Goal: Understand process/instructions: Learn how to perform a task or action

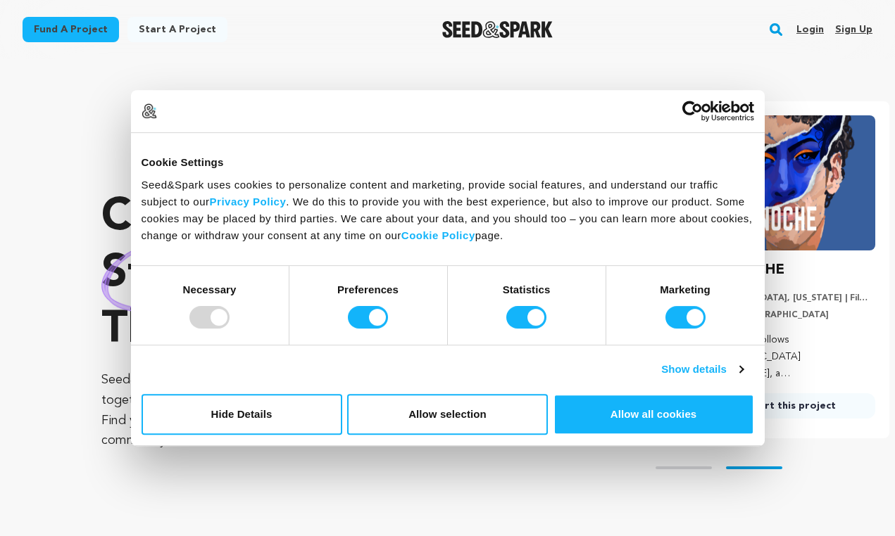
scroll to position [0, 233]
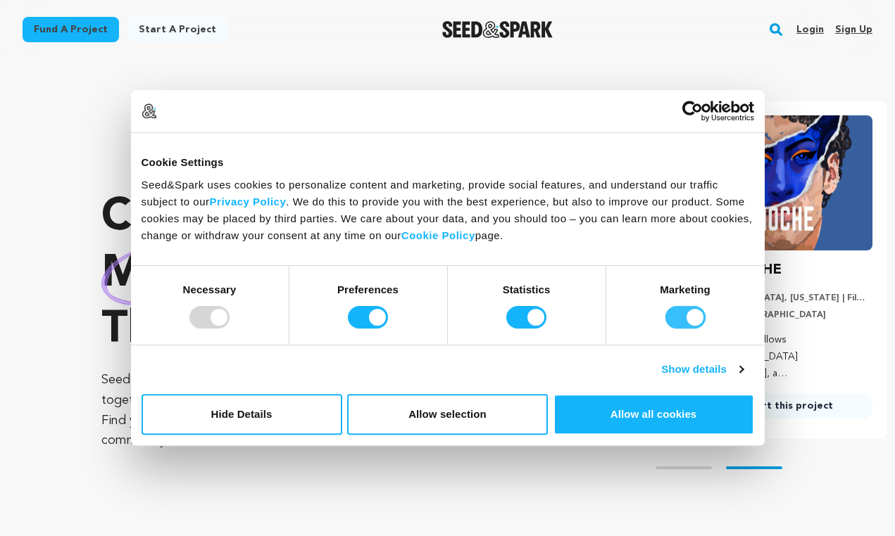
click at [688, 321] on input "Marketing" at bounding box center [685, 317] width 40 height 23
checkbox input "false"
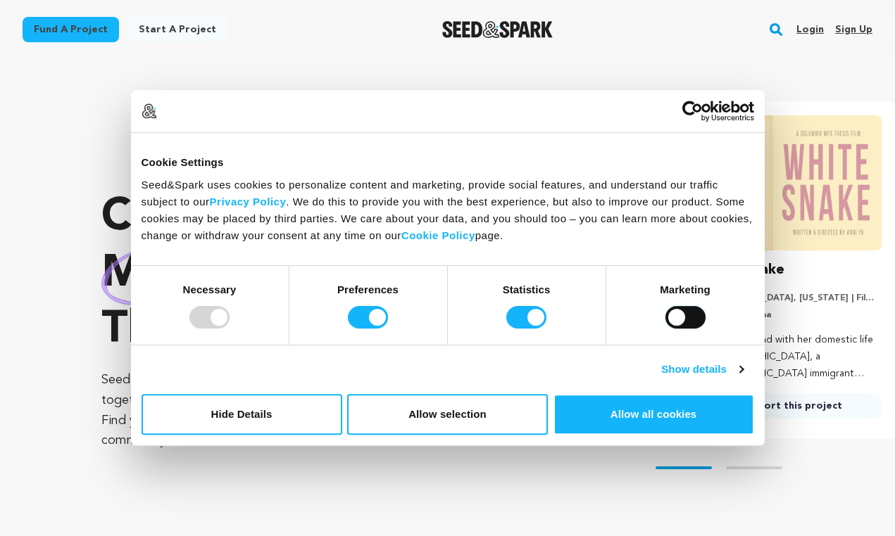
scroll to position [0, 0]
click at [535, 315] on input "Statistics" at bounding box center [526, 317] width 40 height 23
checkbox input "false"
click at [378, 319] on input "Preferences" at bounding box center [368, 317] width 40 height 23
checkbox input "false"
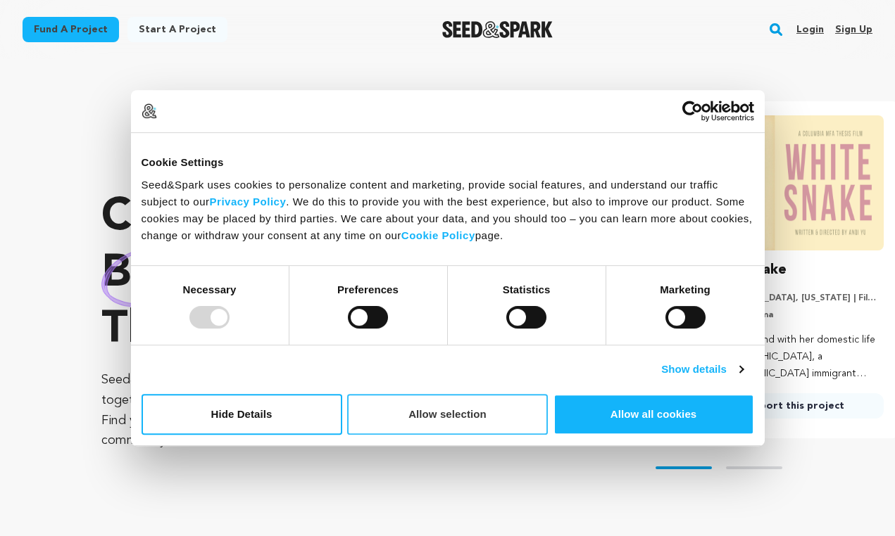
click at [450, 417] on button "Allow selection" at bounding box center [447, 414] width 201 height 41
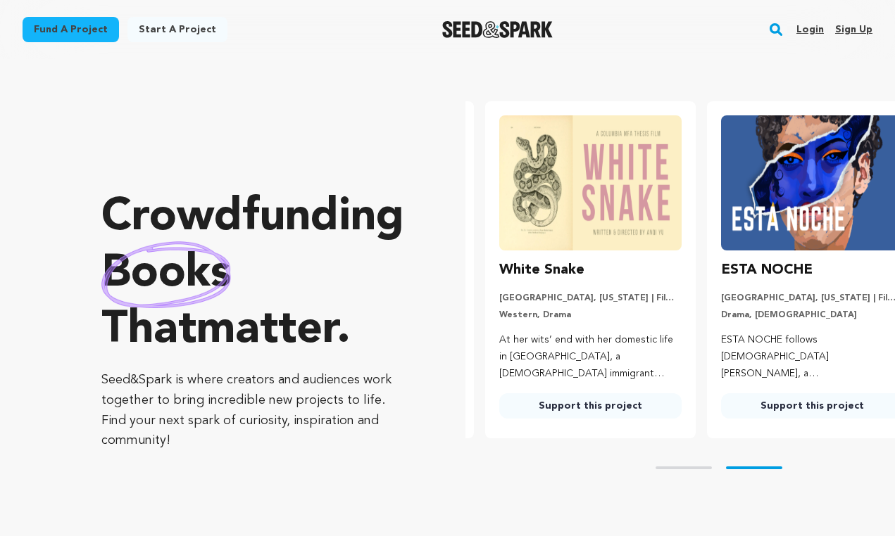
scroll to position [0, 233]
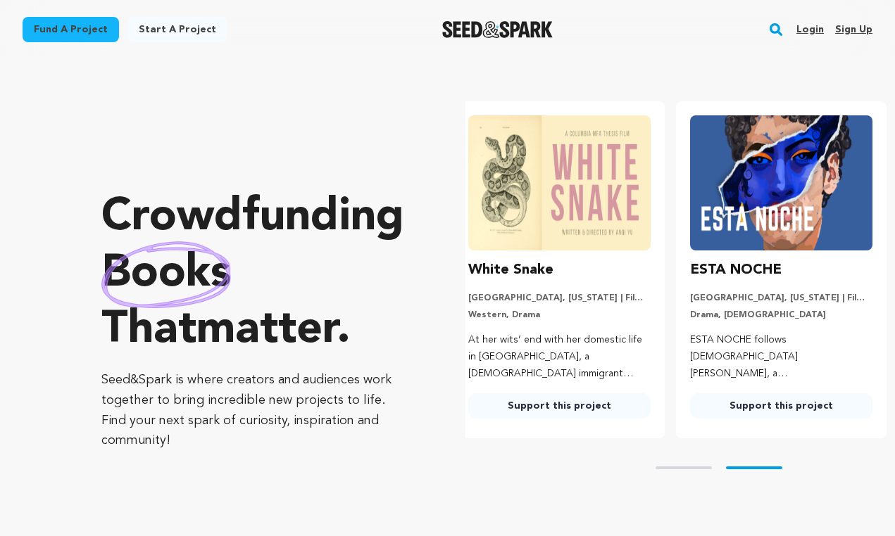
click at [192, 31] on link "Start a project" at bounding box center [177, 29] width 100 height 25
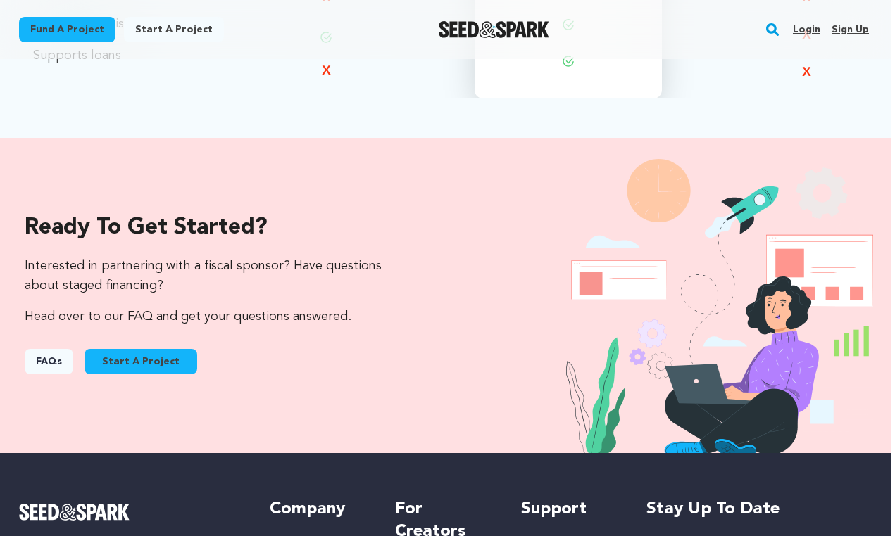
scroll to position [1348, 4]
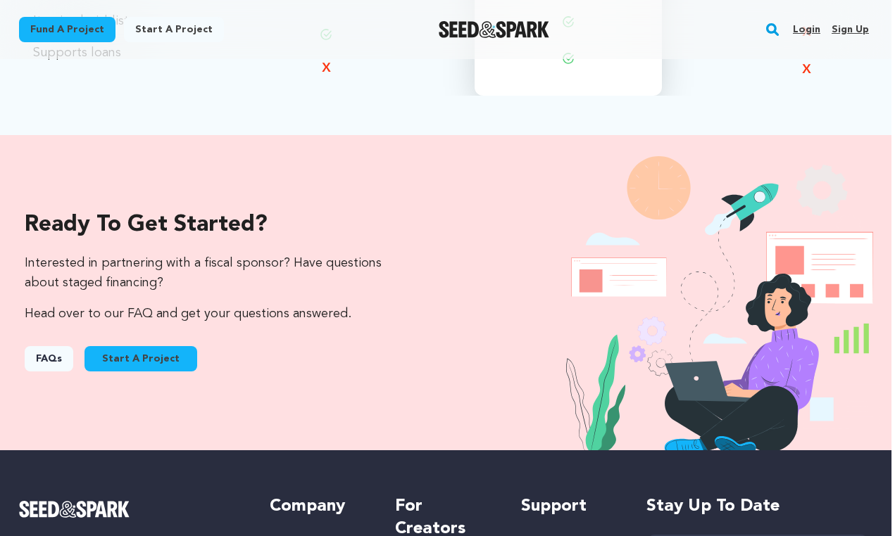
click at [46, 346] on link "FAQs" at bounding box center [49, 358] width 49 height 25
